Goal: Information Seeking & Learning: Learn about a topic

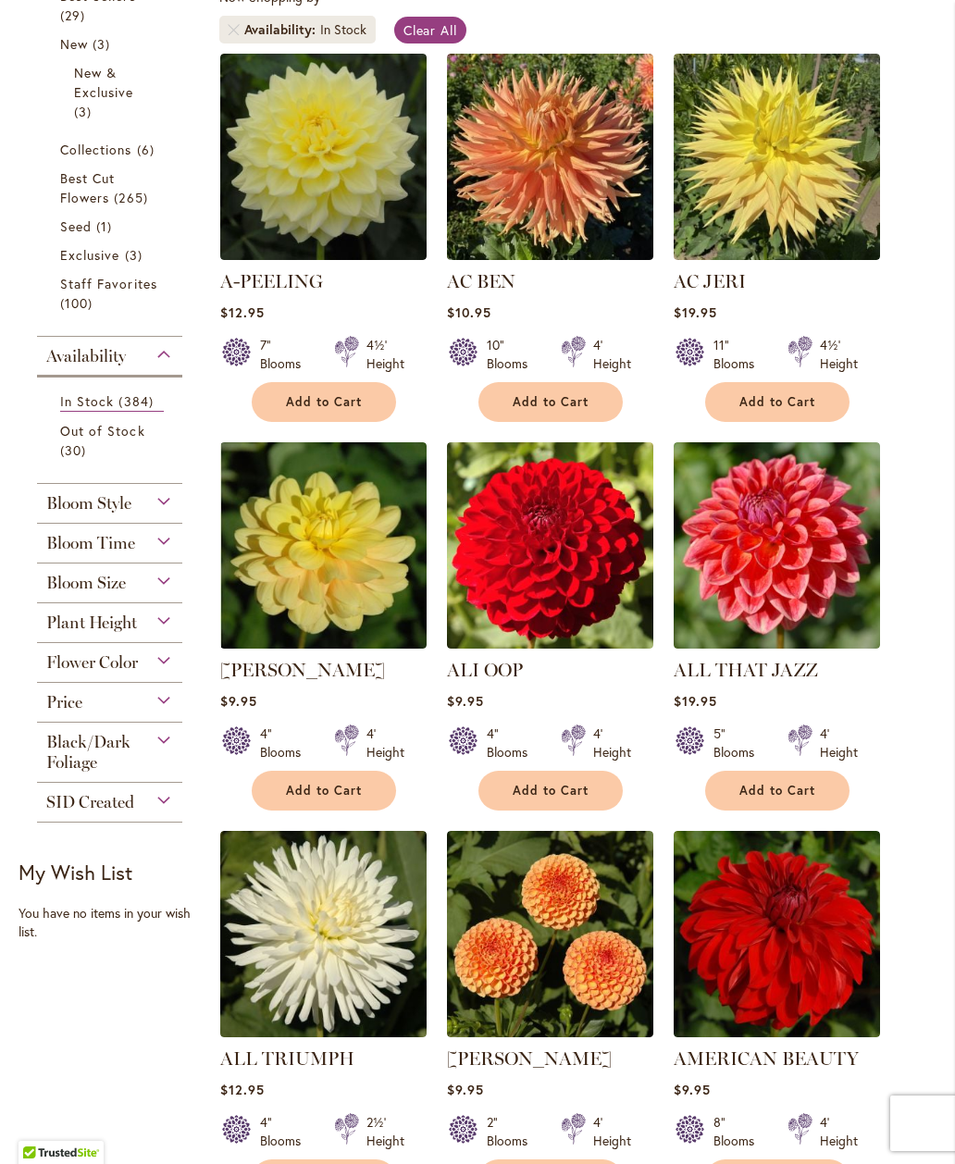
scroll to position [466, 0]
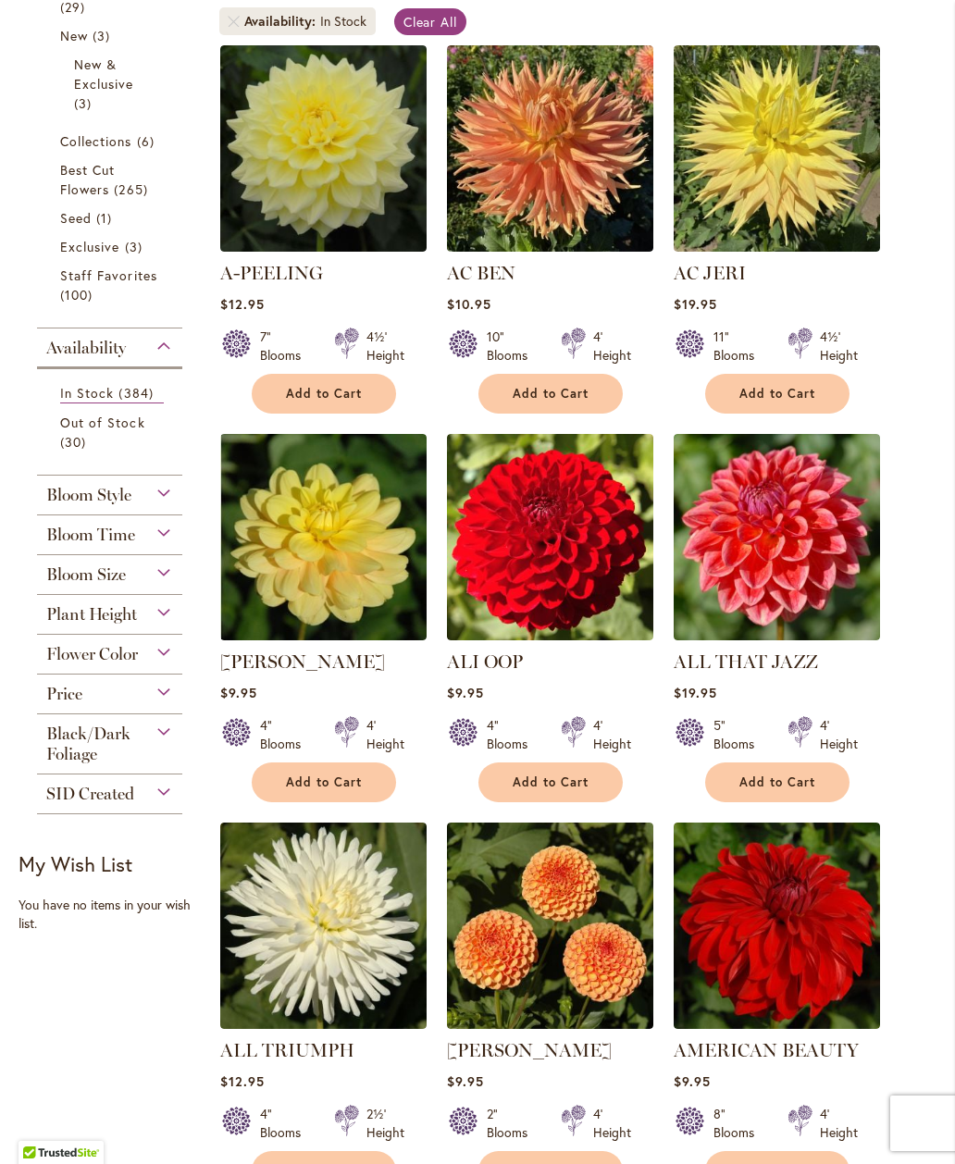
click at [165, 571] on div "Bloom Size" at bounding box center [109, 570] width 145 height 30
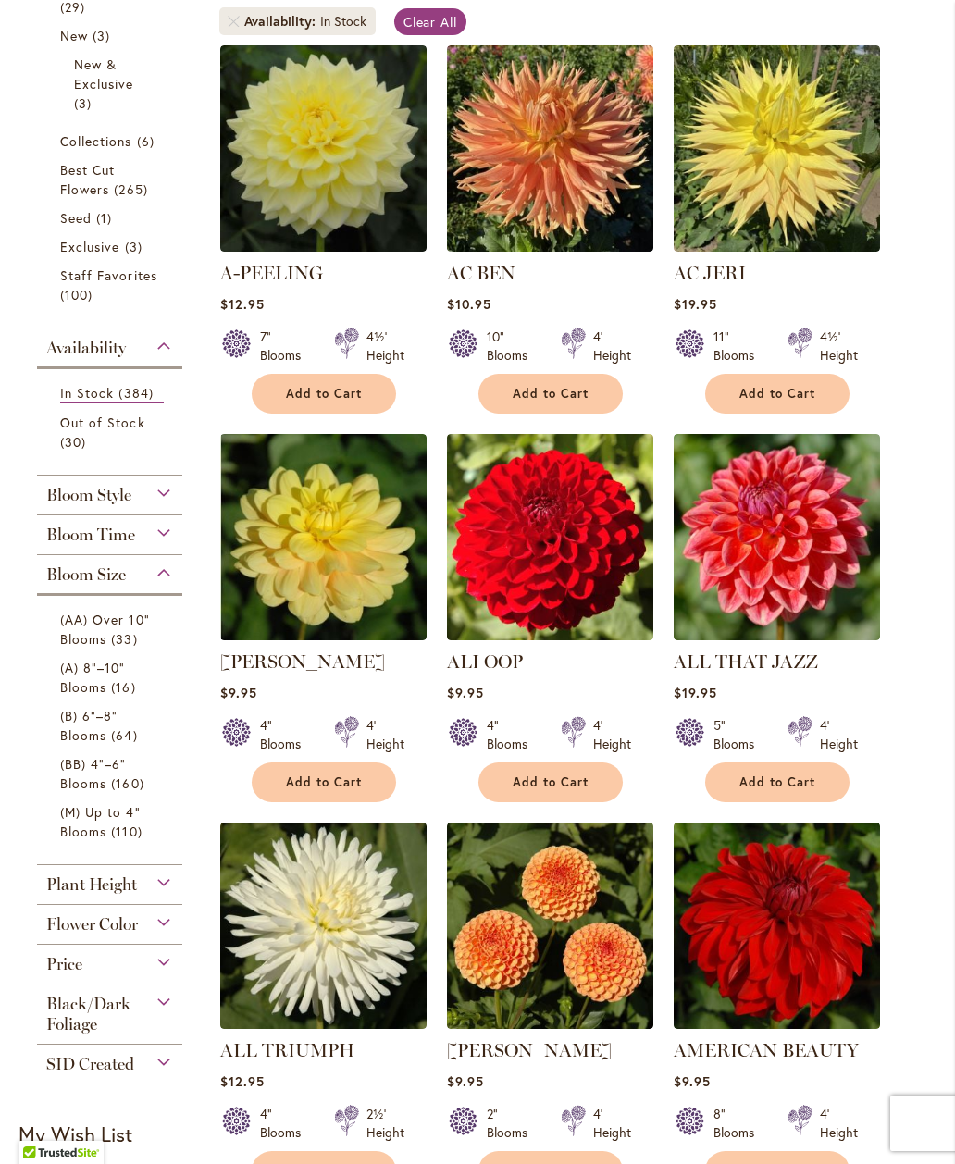
click at [139, 641] on span "33 items" at bounding box center [126, 638] width 31 height 19
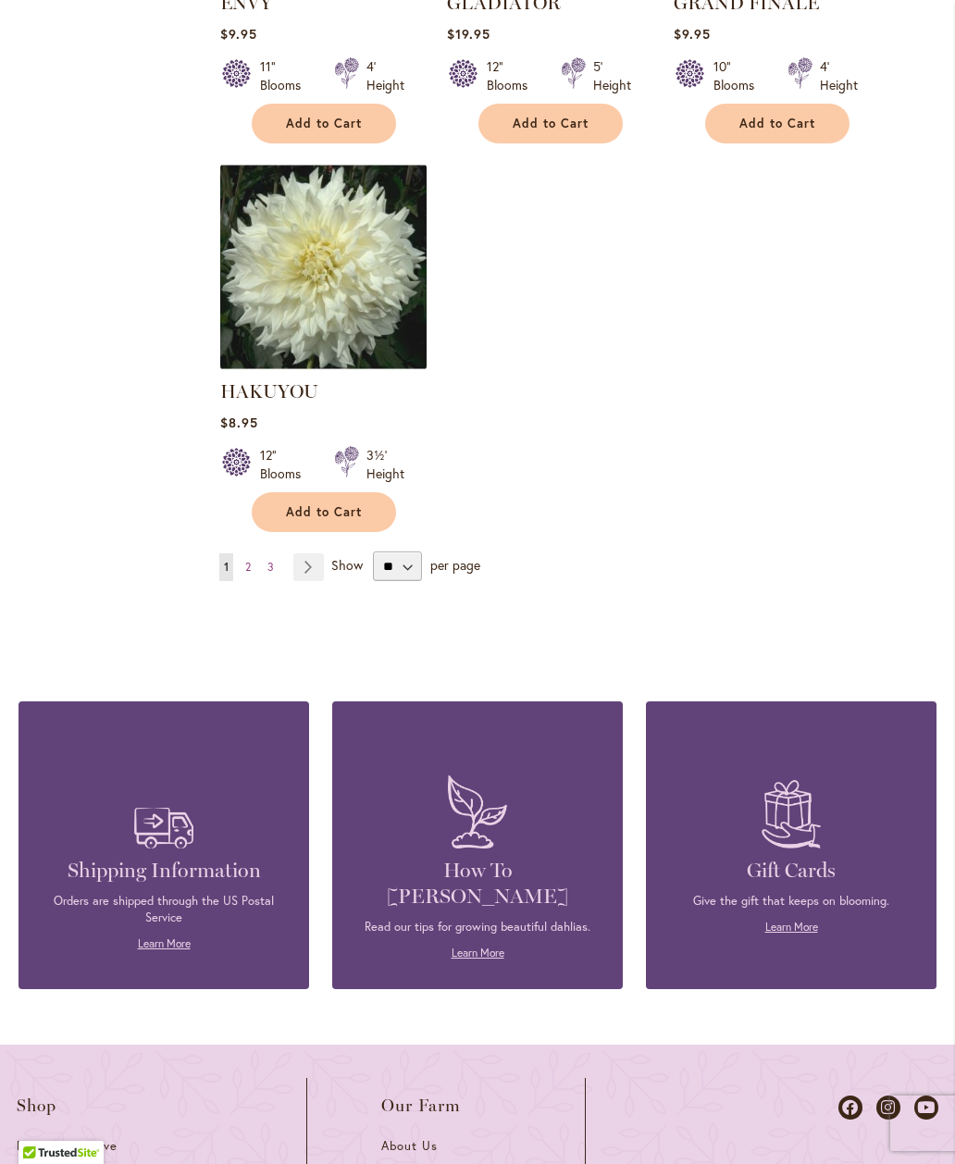
scroll to position [2319, 0]
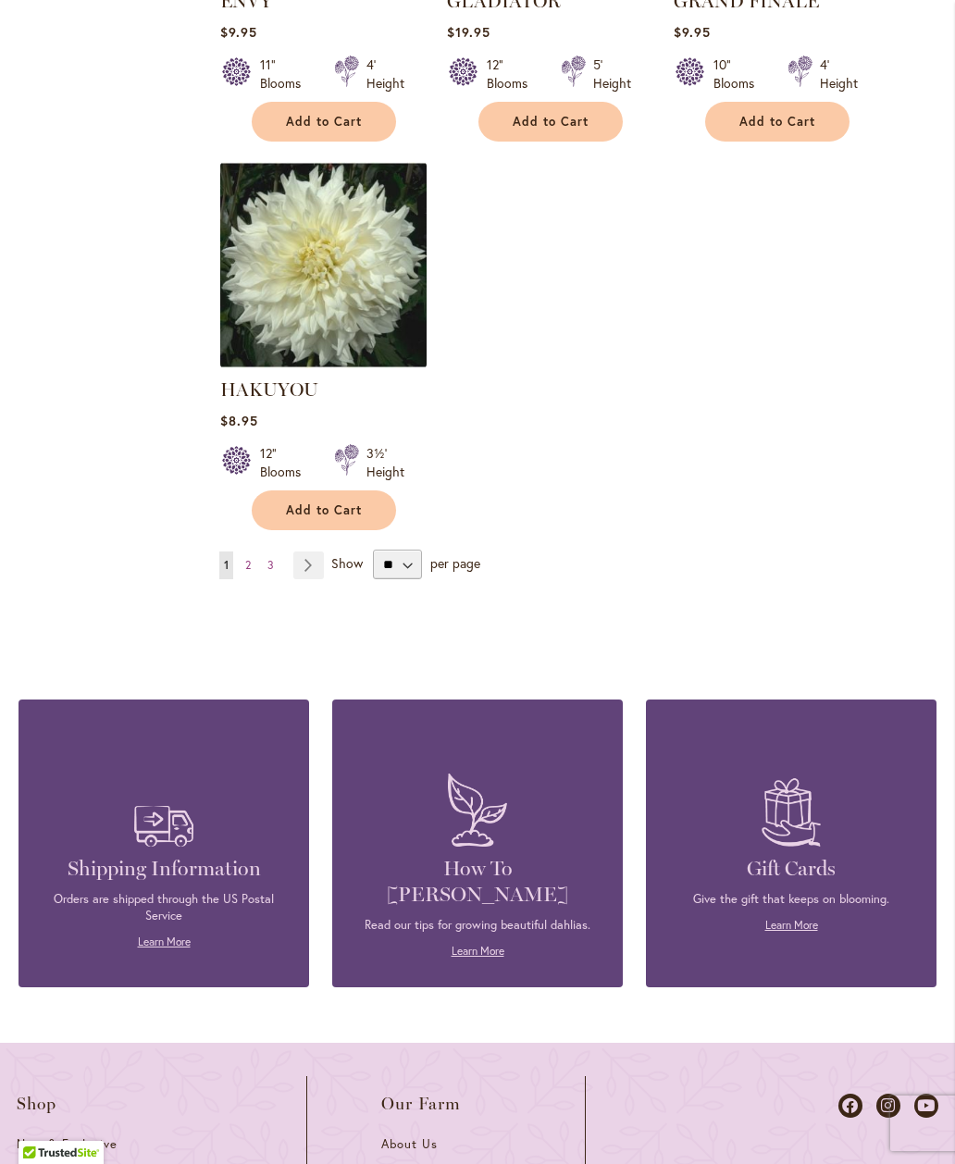
click at [315, 560] on link "Page Next" at bounding box center [308, 565] width 31 height 28
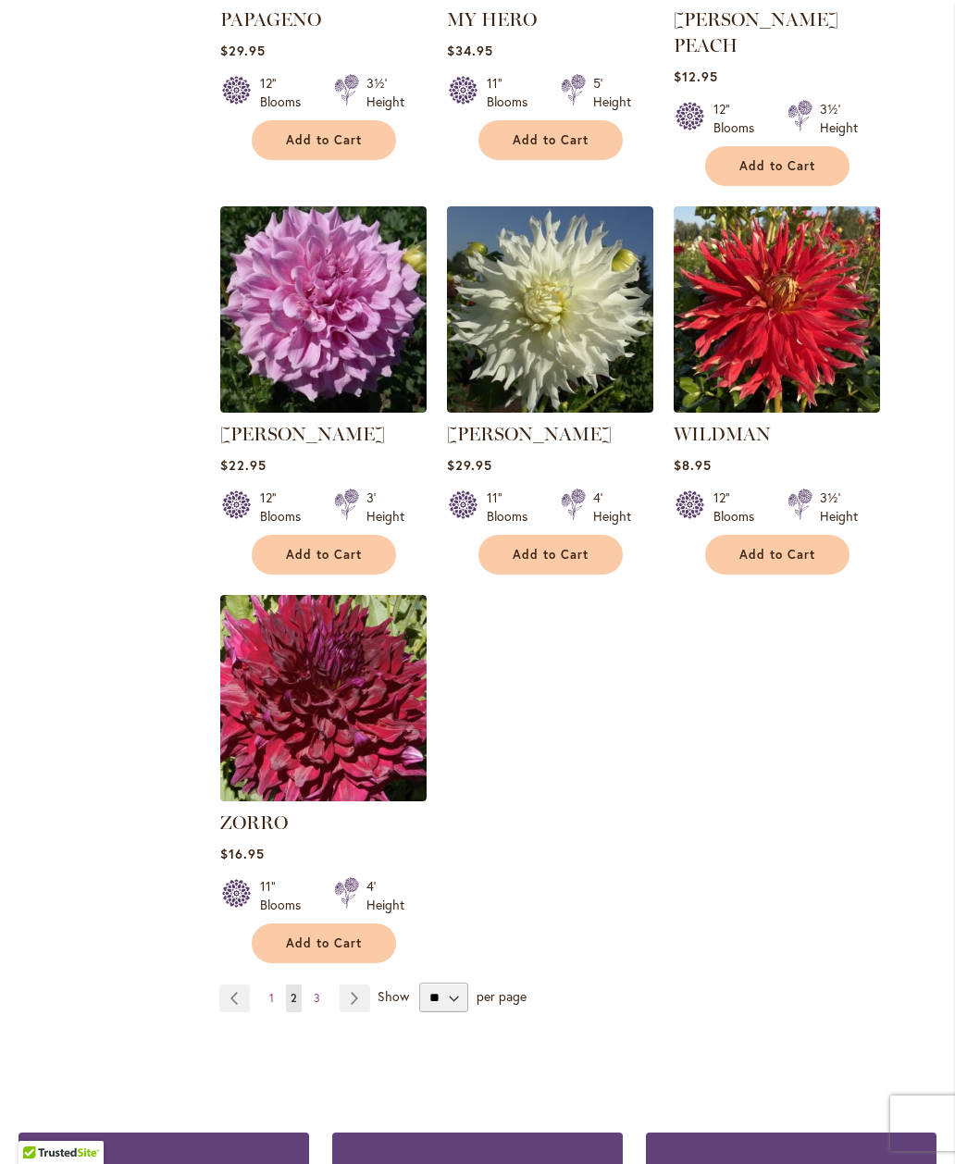
scroll to position [2144, 0]
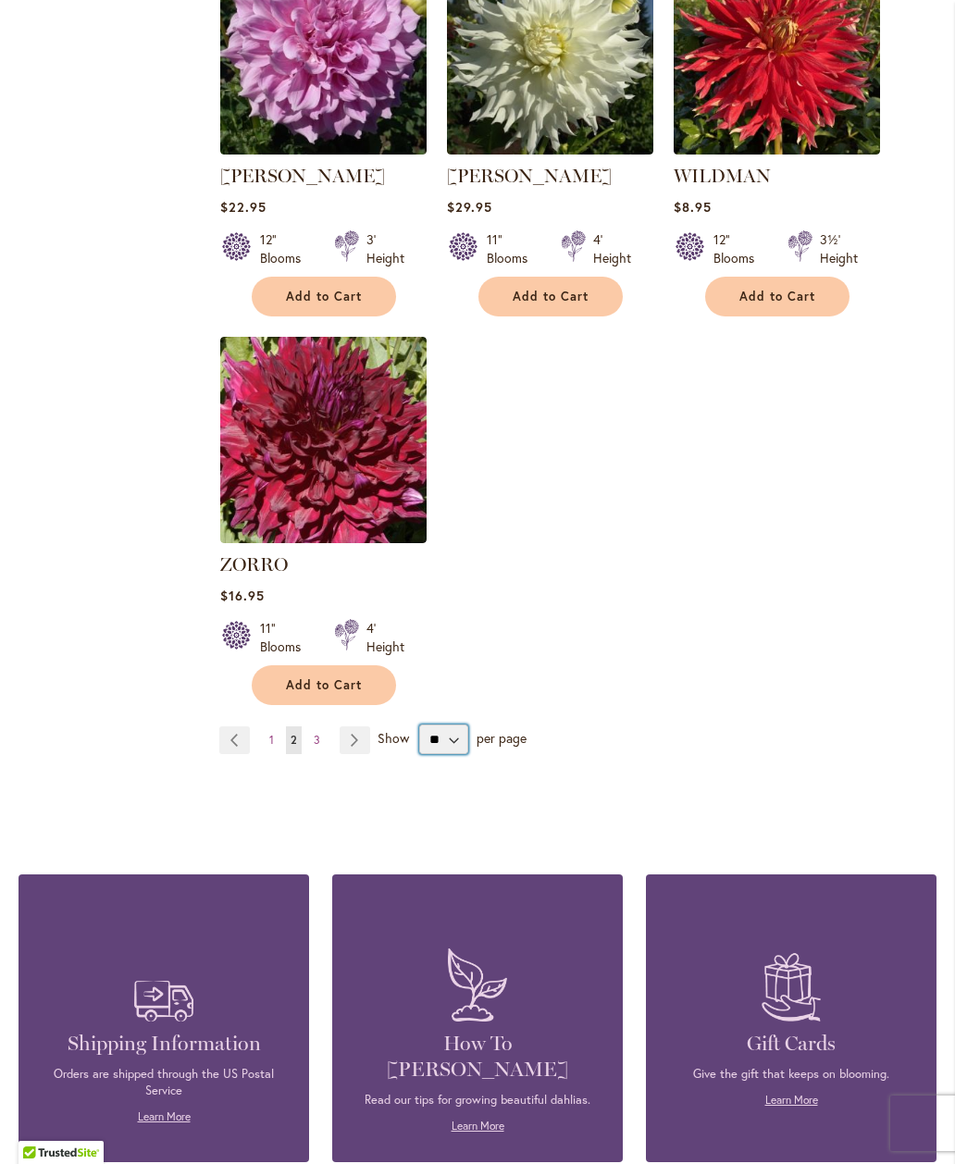
click at [444, 724] on select "** ** ** **" at bounding box center [443, 739] width 49 height 30
click at [405, 729] on span "Show" at bounding box center [393, 738] width 31 height 18
click at [419, 724] on select "** ** ** **" at bounding box center [443, 739] width 49 height 30
click at [351, 726] on link "Page Next" at bounding box center [355, 740] width 31 height 28
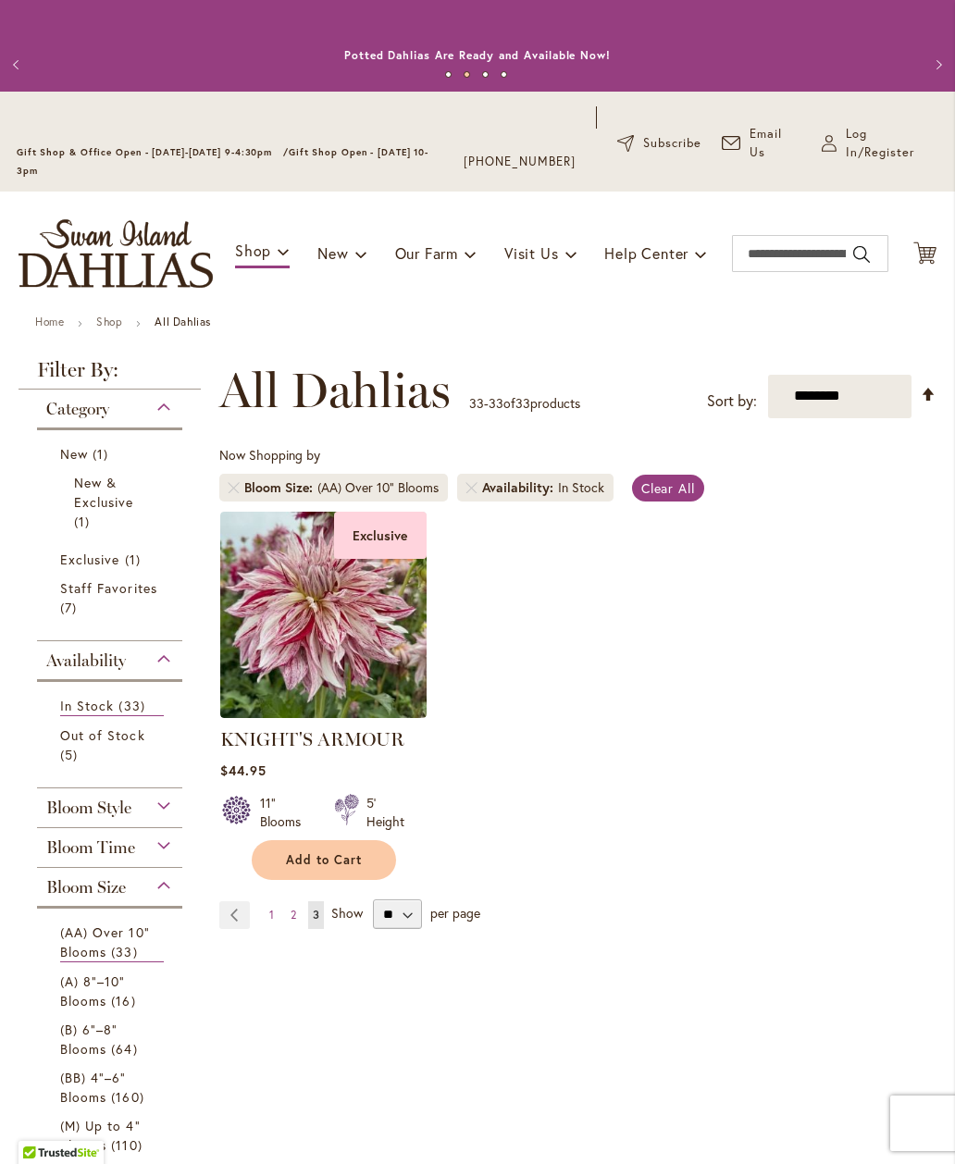
click at [274, 909] on link "Page 1" at bounding box center [272, 915] width 14 height 28
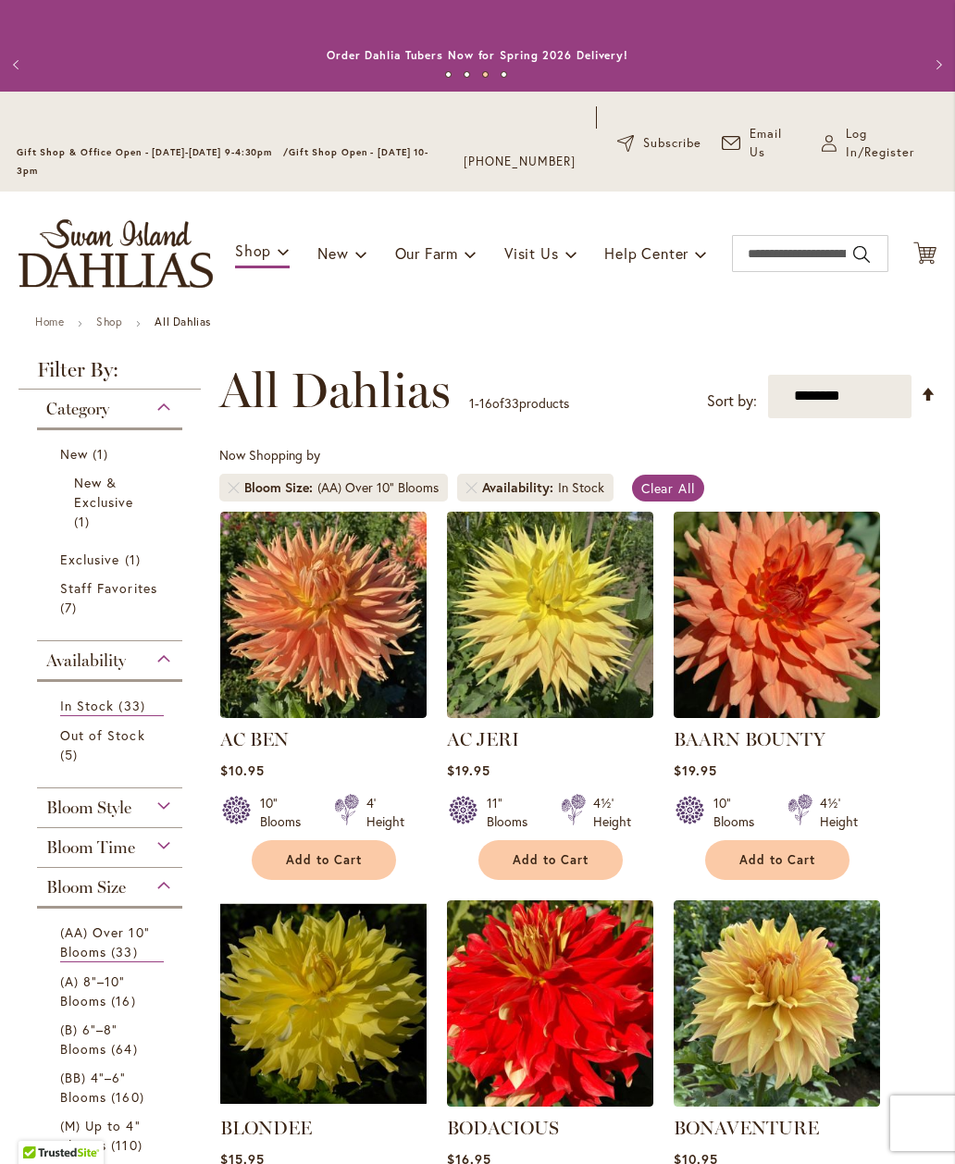
click at [136, 704] on span "33 items" at bounding box center [133, 705] width 31 height 19
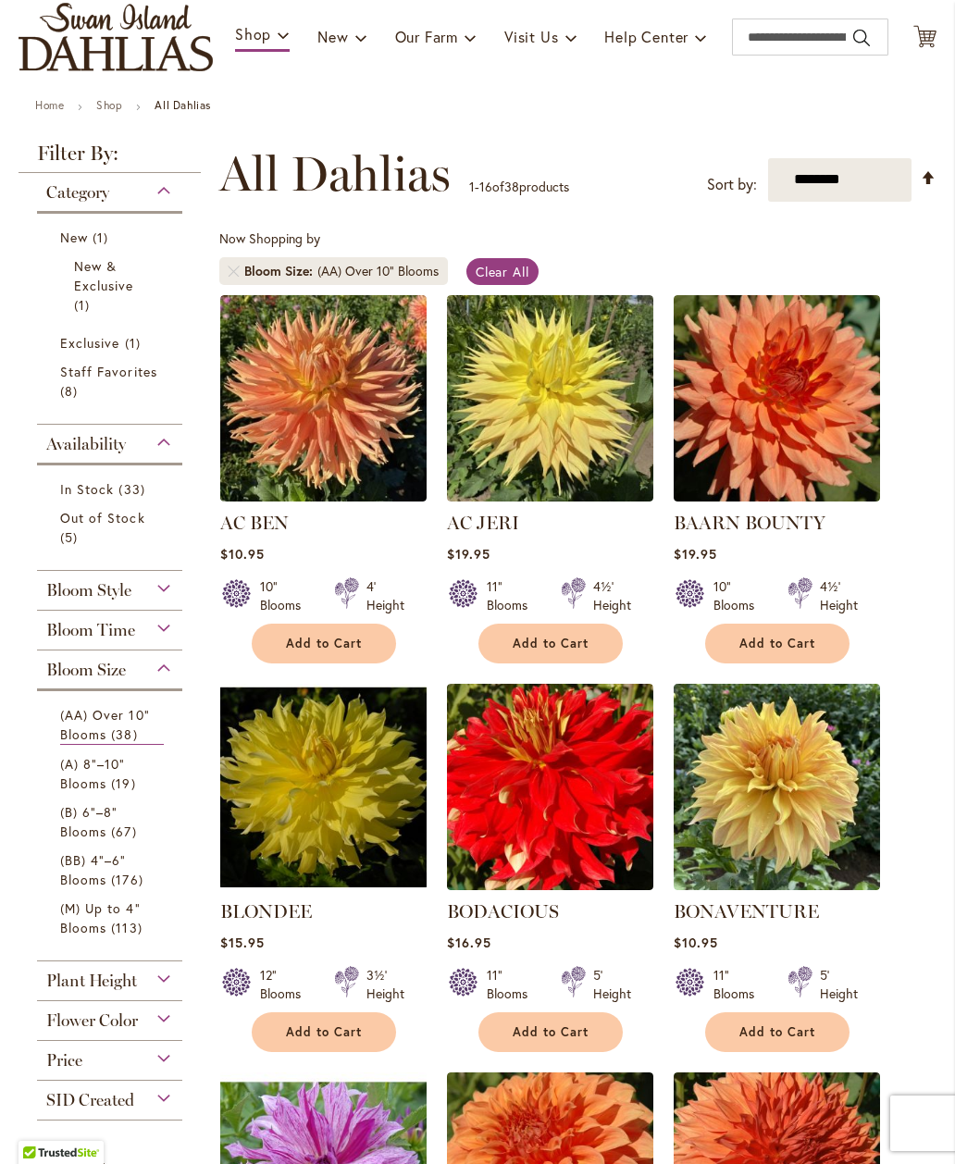
scroll to position [212, 0]
